Goal: Information Seeking & Learning: Check status

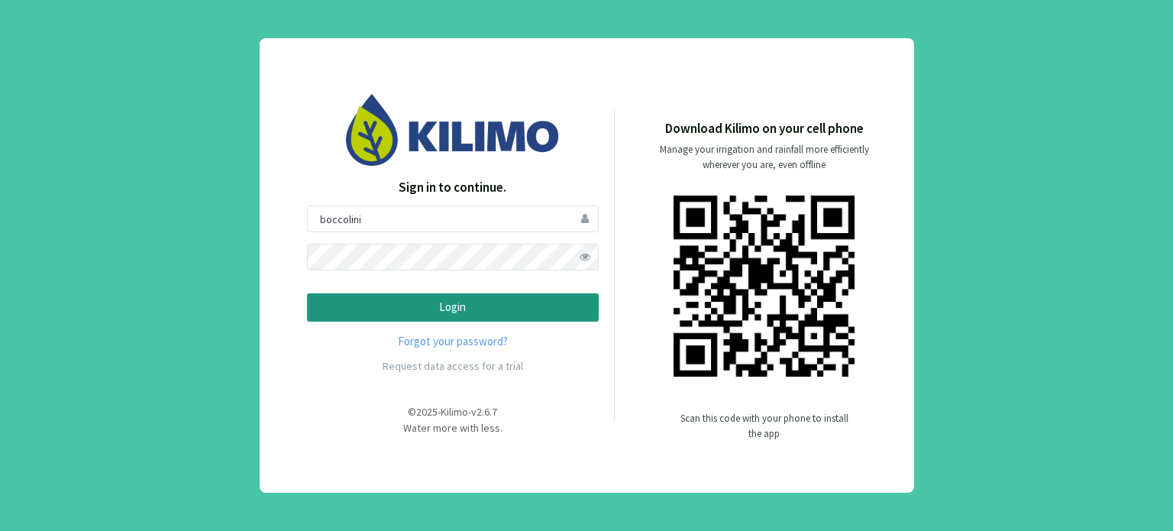
click at [471, 308] on p "Login" at bounding box center [453, 308] width 266 height 18
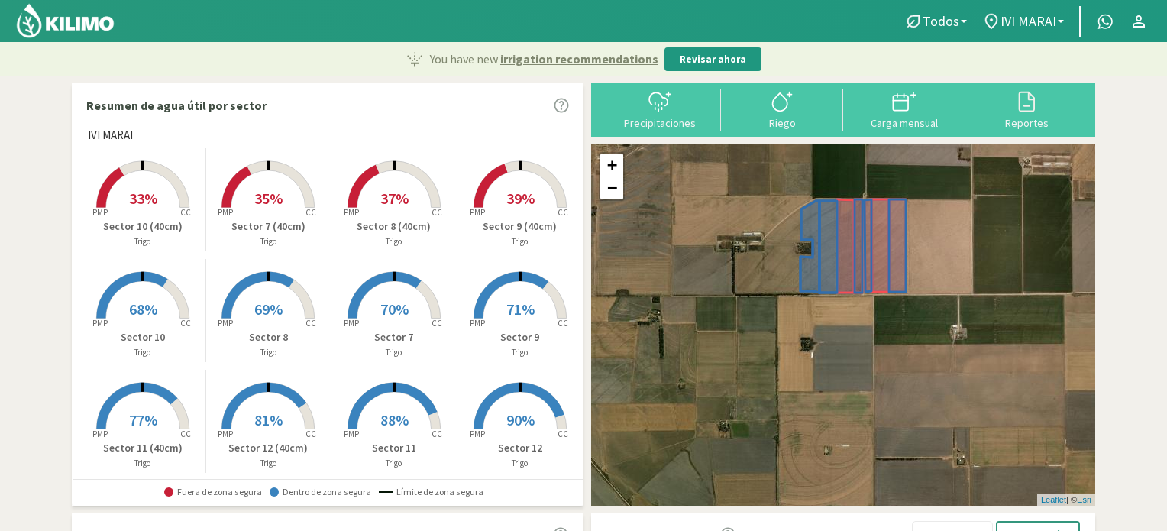
click at [163, 210] on rect at bounding box center [143, 209] width 122 height 122
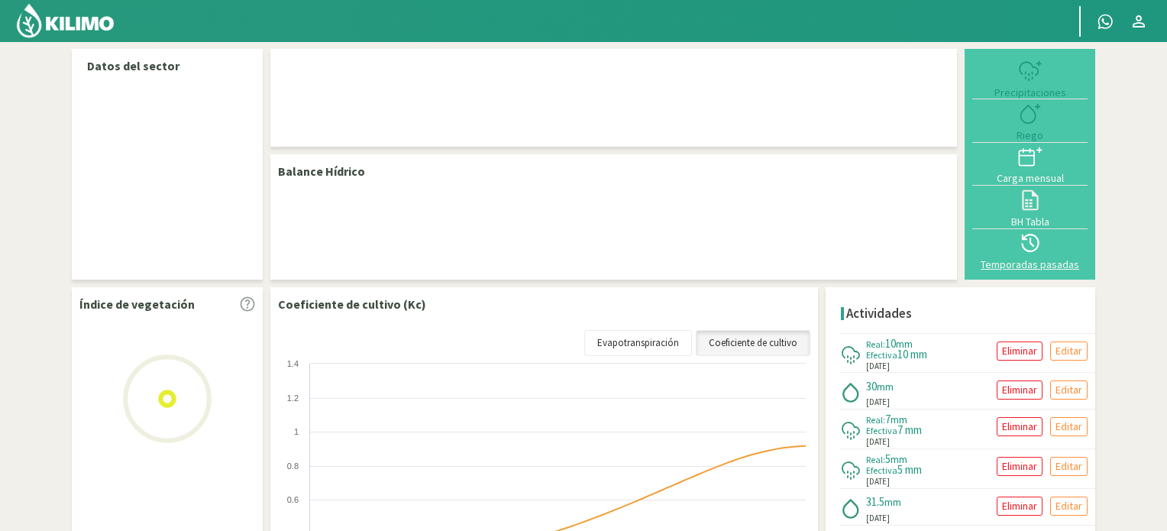
select select "1: Object"
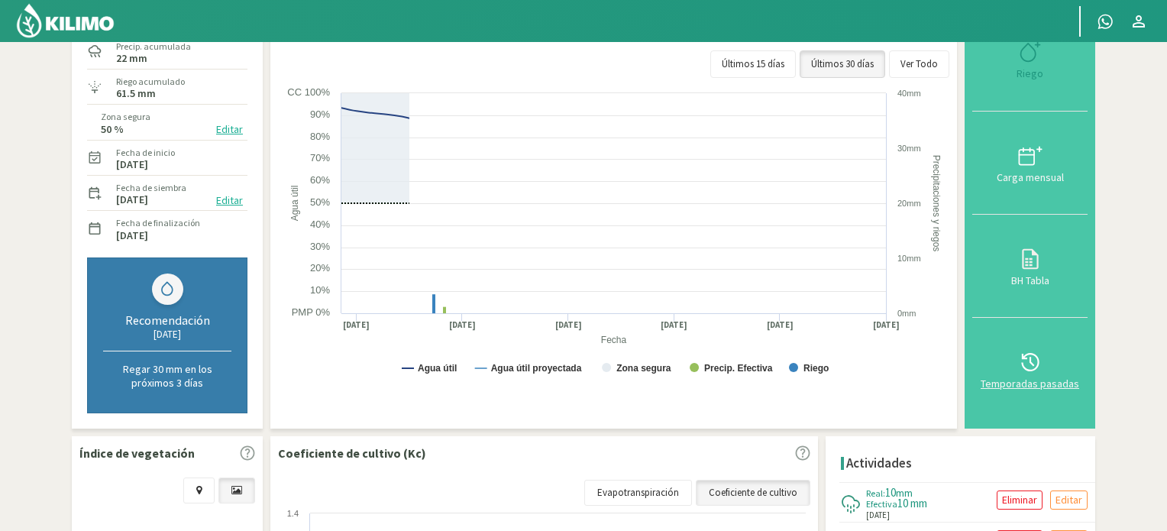
scroll to position [153, 0]
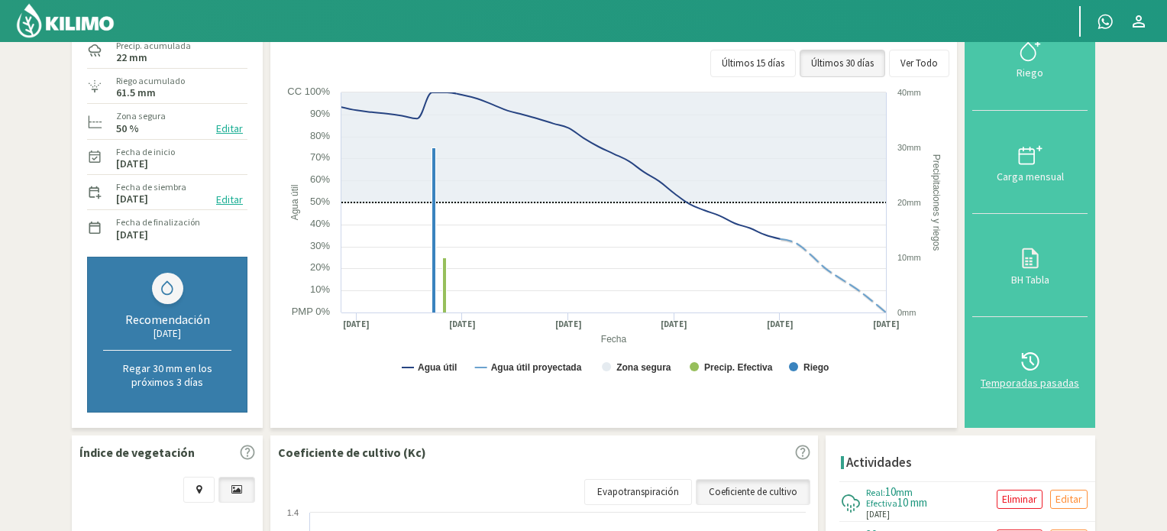
click at [1033, 360] on icon at bounding box center [1030, 361] width 18 height 18
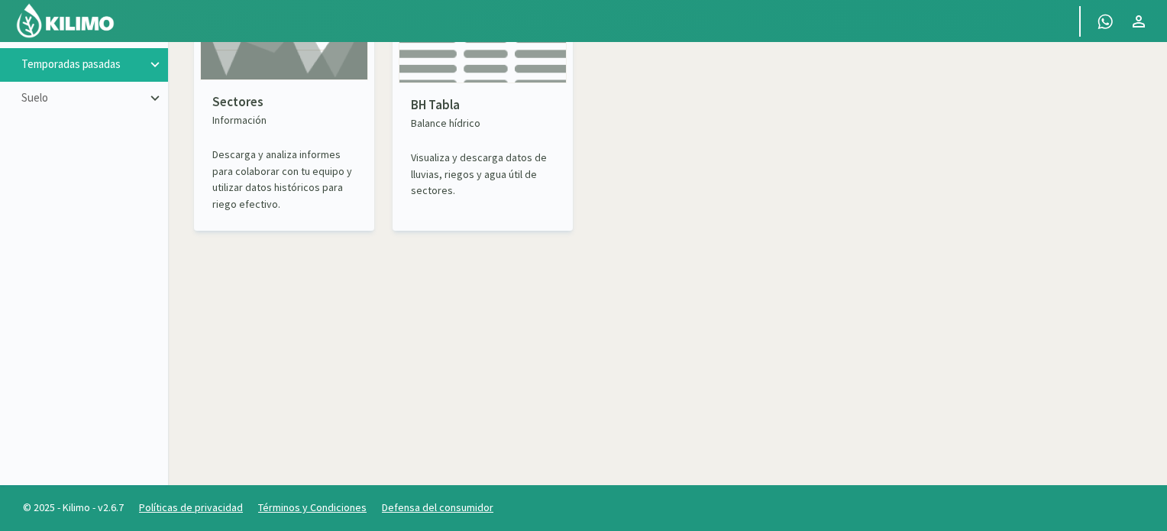
scroll to position [88, 0]
click at [159, 63] on icon at bounding box center [155, 65] width 17 height 17
click at [64, 97] on link "Sectores" at bounding box center [104, 99] width 128 height 14
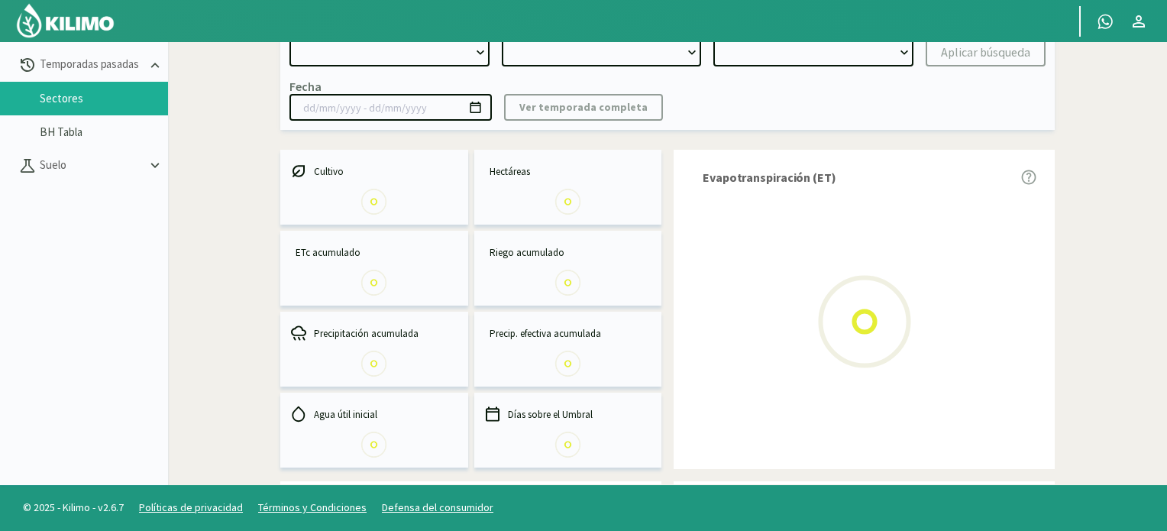
select select "0: Object"
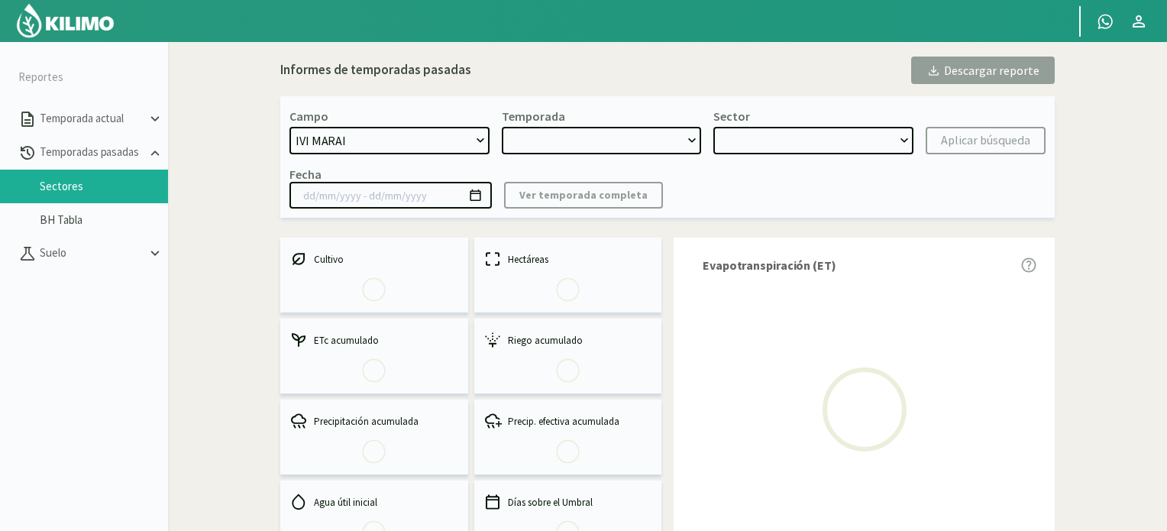
type input "[DATE] - [DATE]"
select select "0: 2024"
select select "0: Object"
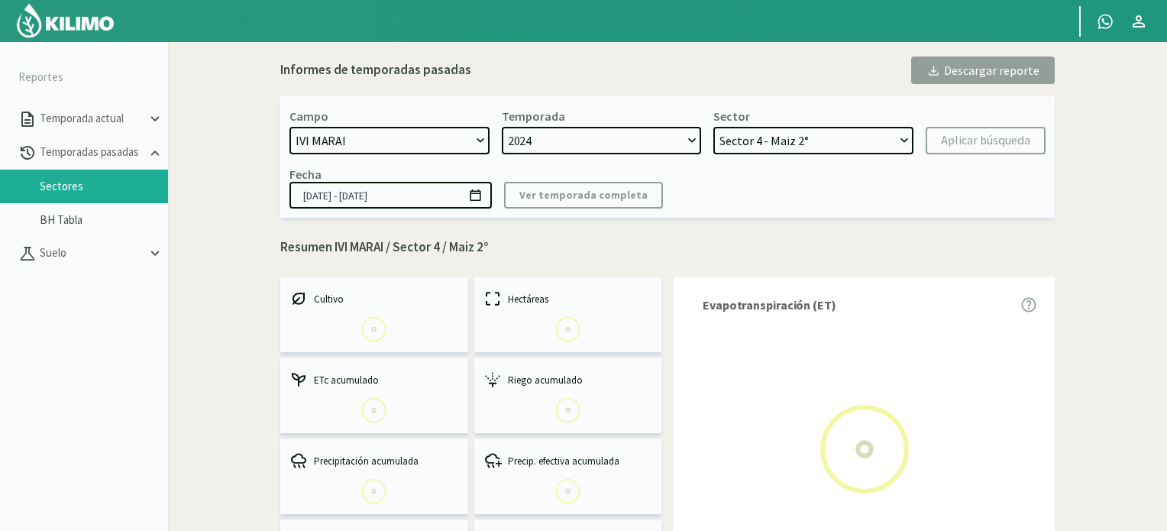
click at [483, 138] on select "IVI MARAI La Higuera La Hilacha II" at bounding box center [389, 140] width 200 height 27
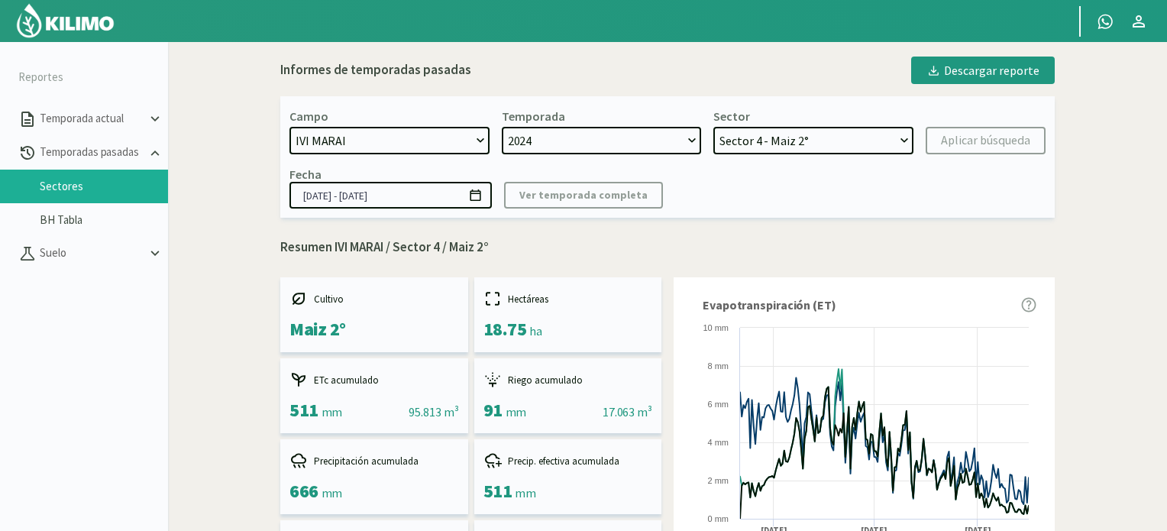
select select "1: Object"
click at [289, 127] on select "IVI MARAI La Higuera La Hilacha II" at bounding box center [389, 140] width 200 height 27
select select "22: Object"
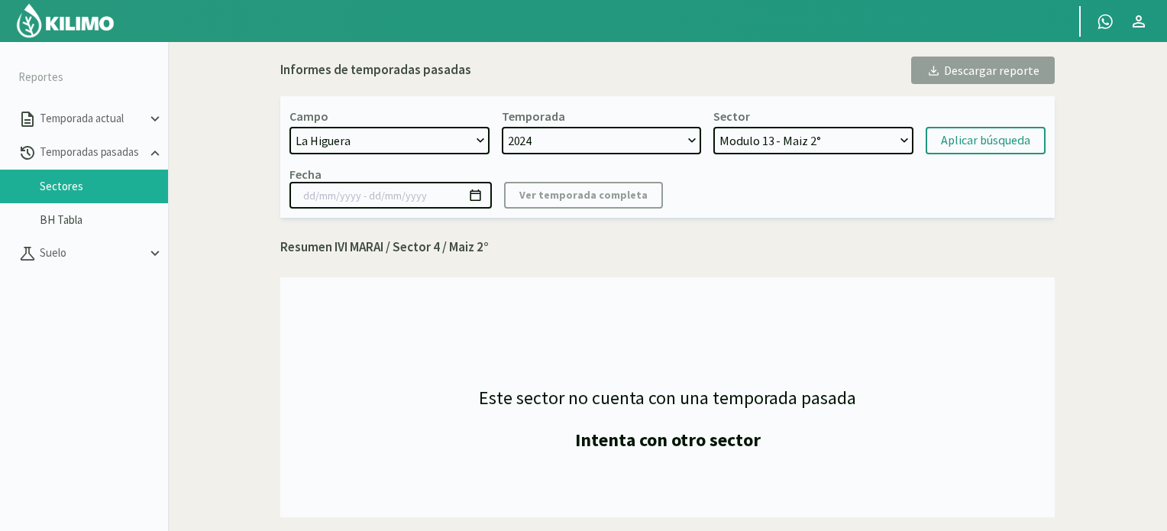
click at [694, 135] on select "2024 2023 2022" at bounding box center [602, 140] width 200 height 27
select select "1: 2023"
click at [502, 127] on select "2024 2023 2022" at bounding box center [602, 140] width 200 height 27
select select "34: Object"
click at [903, 137] on select "Modulo 13 - Maiz Modulo 12 - Maiz Módulo 8 - Soja 2° Módulo 7 - Soja 2° Módulo …" at bounding box center [813, 140] width 200 height 27
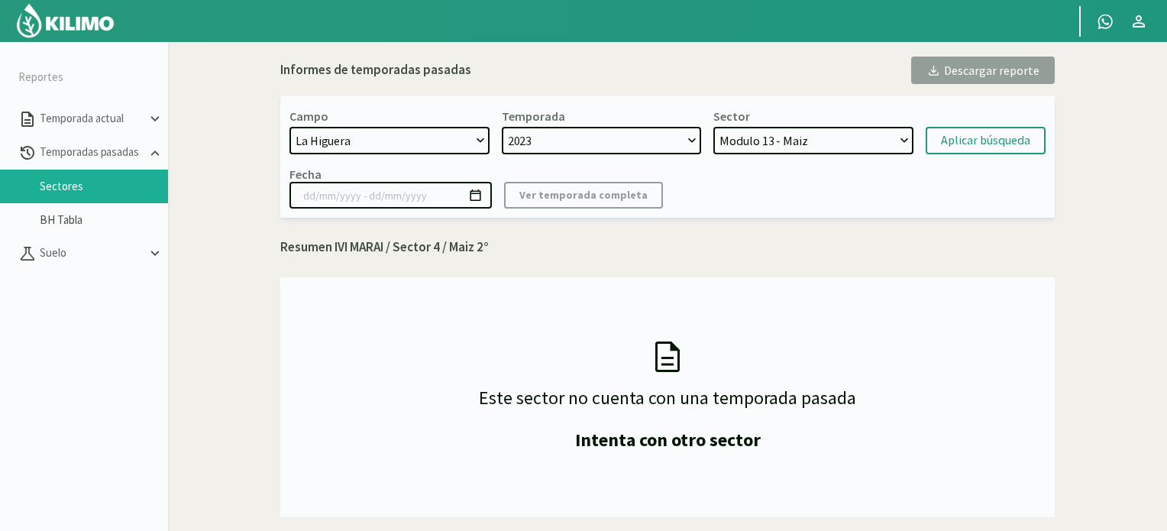
click at [697, 139] on select "2024 2023 2022" at bounding box center [602, 140] width 200 height 27
select select "2: 2022"
click at [502, 127] on select "2024 2023 2022" at bounding box center [602, 140] width 200 height 27
click at [904, 138] on select "Módulo 11 - [PERSON_NAME] 10 - [PERSON_NAME] 9 - [PERSON_NAME] 8 - Maiz Módulo …" at bounding box center [813, 140] width 200 height 27
select select "49: Object"
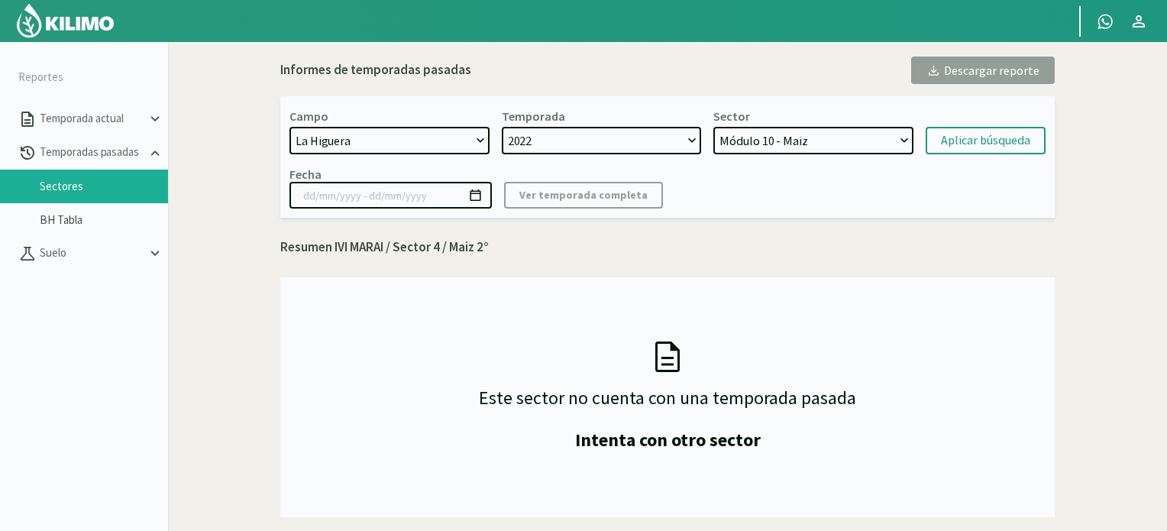
click at [714, 127] on select "Módulo 11 - [PERSON_NAME] 10 - [PERSON_NAME] 9 - [PERSON_NAME] 8 - Maiz Módulo …" at bounding box center [813, 140] width 200 height 27
click at [971, 140] on div "Aplicar búsqueda" at bounding box center [985, 140] width 89 height 18
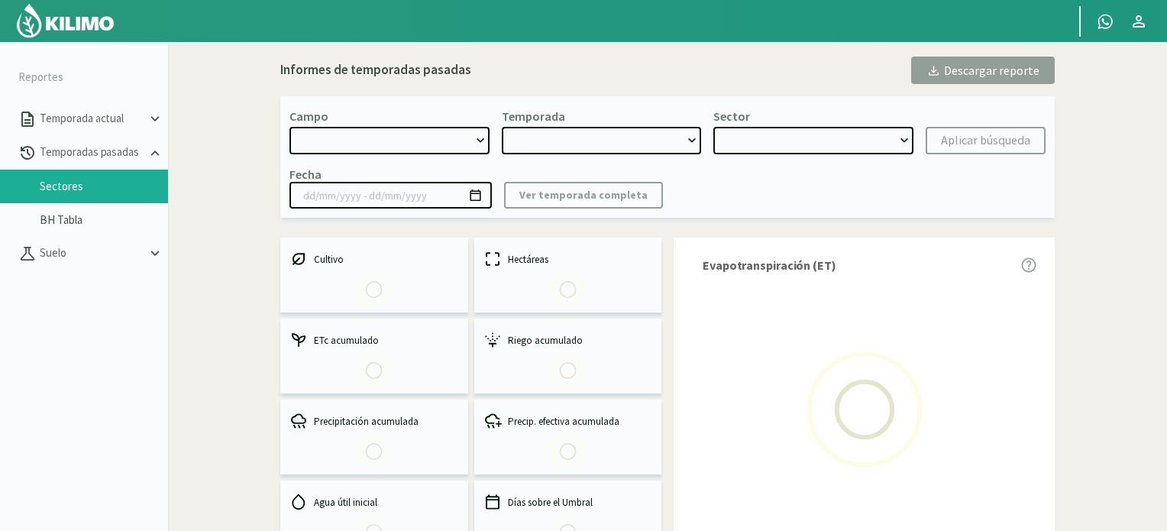
select select "1: Object"
type input "[DATE] - [DATE]"
select select "2: 2022"
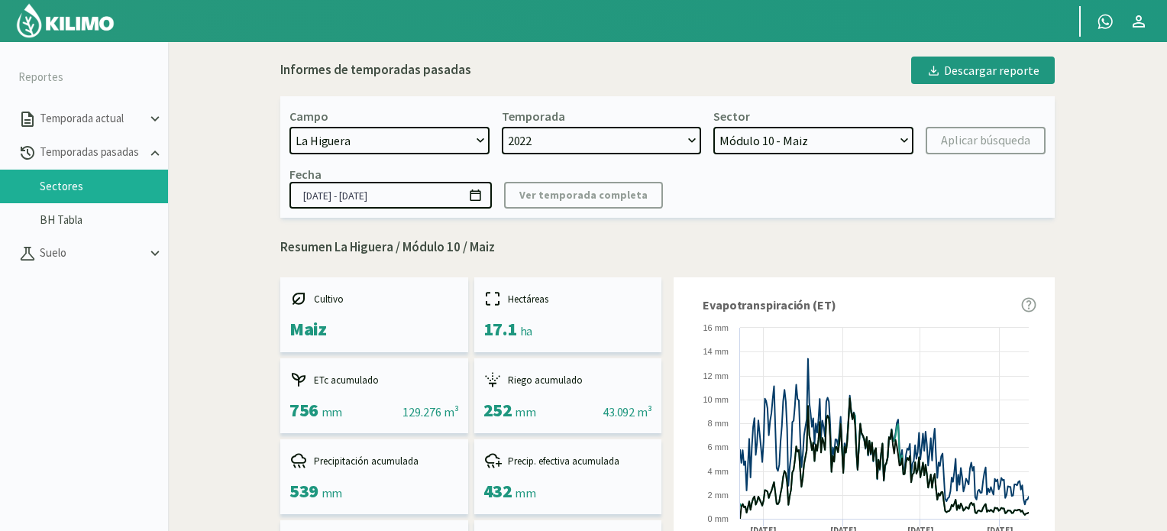
click at [910, 137] on select "Módulo 11 - [PERSON_NAME] 10 - [PERSON_NAME] 9 - [PERSON_NAME] 8 - Maiz Módulo …" at bounding box center [813, 140] width 200 height 27
click at [714, 127] on select "Módulo 11 - [PERSON_NAME] 10 - [PERSON_NAME] 9 - [PERSON_NAME] 8 - Maiz Módulo …" at bounding box center [813, 140] width 200 height 27
click at [963, 142] on div "Aplicar búsqueda" at bounding box center [985, 140] width 89 height 18
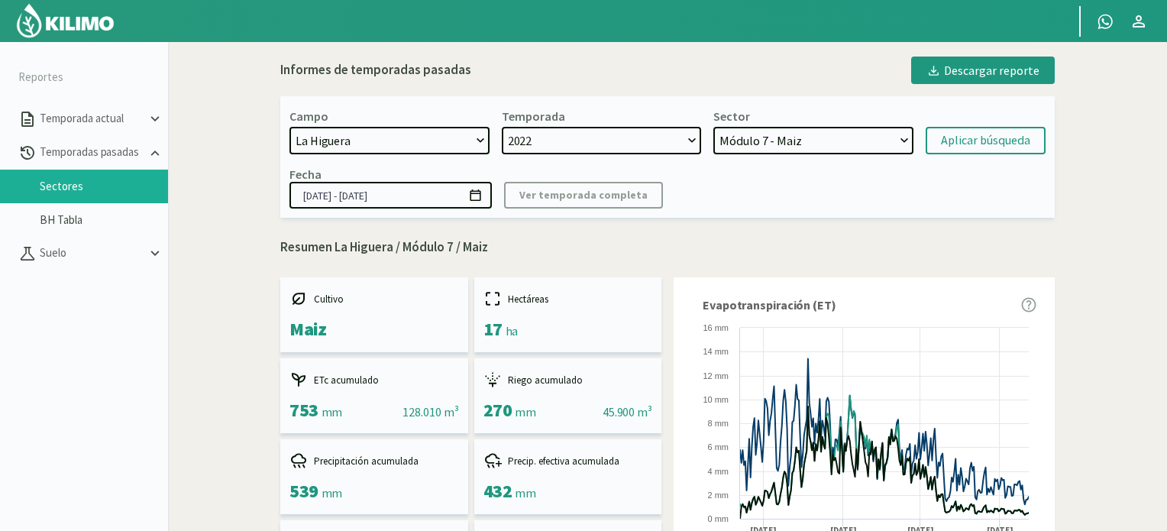
click at [904, 137] on select "Módulo 11 - [PERSON_NAME] 10 - [PERSON_NAME] 9 - [PERSON_NAME] 8 - Maiz Módulo …" at bounding box center [813, 140] width 200 height 27
click at [714, 127] on select "Módulo 11 - [PERSON_NAME] 10 - [PERSON_NAME] 9 - [PERSON_NAME] 8 - Maiz Módulo …" at bounding box center [813, 140] width 200 height 27
click at [964, 140] on div "Aplicar búsqueda" at bounding box center [985, 140] width 89 height 18
click at [903, 138] on select "Módulo 11 - [PERSON_NAME] 10 - [PERSON_NAME] 9 - [PERSON_NAME] 8 - Maiz Módulo …" at bounding box center [813, 140] width 200 height 27
click at [714, 127] on select "Módulo 11 - [PERSON_NAME] 10 - [PERSON_NAME] 9 - [PERSON_NAME] 8 - Maiz Módulo …" at bounding box center [813, 140] width 200 height 27
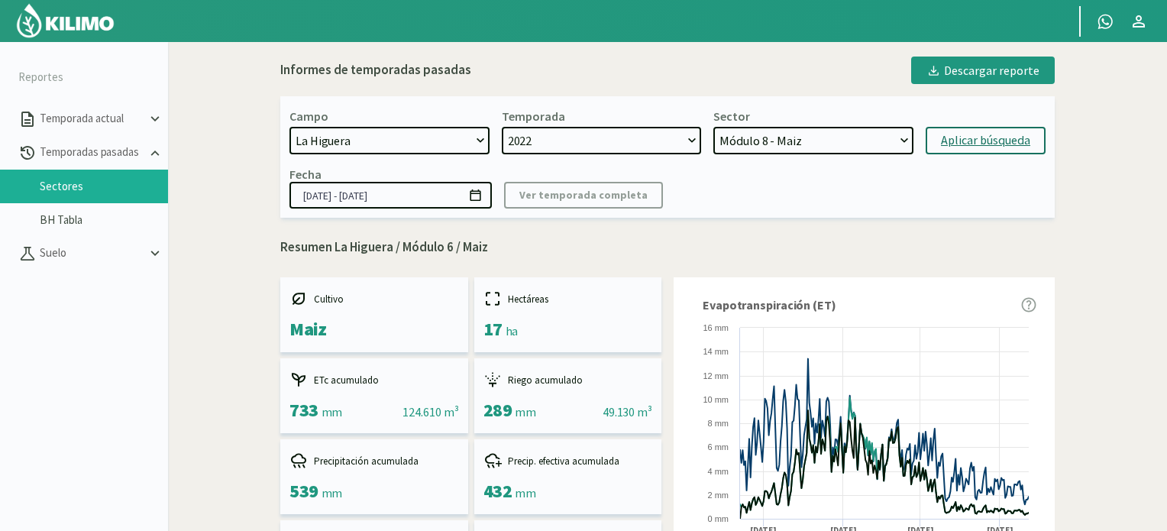
click at [975, 136] on div "Aplicar búsqueda" at bounding box center [985, 140] width 89 height 18
click at [910, 139] on select "Módulo 11 - [PERSON_NAME] 10 - [PERSON_NAME] 9 - [PERSON_NAME] 8 - Maiz Módulo …" at bounding box center [813, 140] width 200 height 27
click at [714, 127] on select "Módulo 11 - [PERSON_NAME] 10 - [PERSON_NAME] 9 - [PERSON_NAME] 8 - Maiz Módulo …" at bounding box center [813, 140] width 200 height 27
click at [960, 137] on div "Aplicar búsqueda" at bounding box center [985, 140] width 89 height 18
click at [909, 138] on select "Módulo 11 - [PERSON_NAME] 10 - [PERSON_NAME] 9 - [PERSON_NAME] 8 - Maiz Módulo …" at bounding box center [813, 140] width 200 height 27
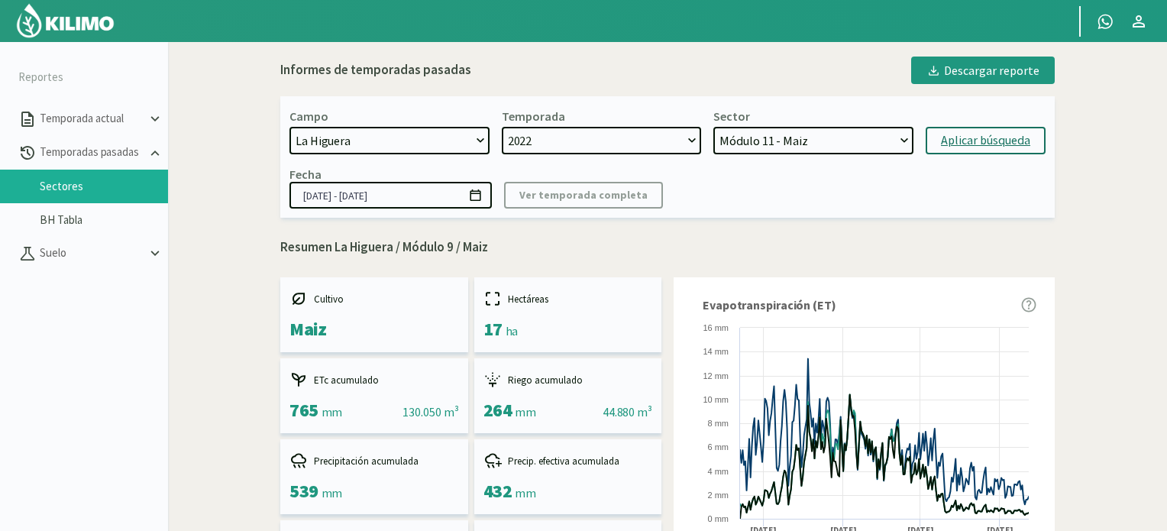
click at [714, 127] on select "Módulo 11 - [PERSON_NAME] 10 - [PERSON_NAME] 9 - [PERSON_NAME] 8 - Maiz Módulo …" at bounding box center [813, 140] width 200 height 27
click at [980, 141] on div "Aplicar búsqueda" at bounding box center [985, 140] width 89 height 18
select select "30: Object"
